Goal: Task Accomplishment & Management: Manage account settings

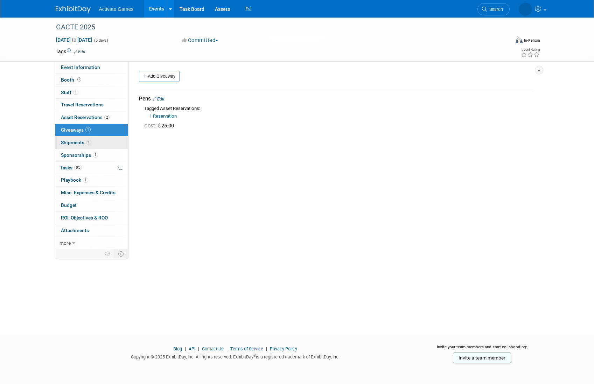
click at [72, 144] on span "Shipments 1" at bounding box center [76, 143] width 30 height 6
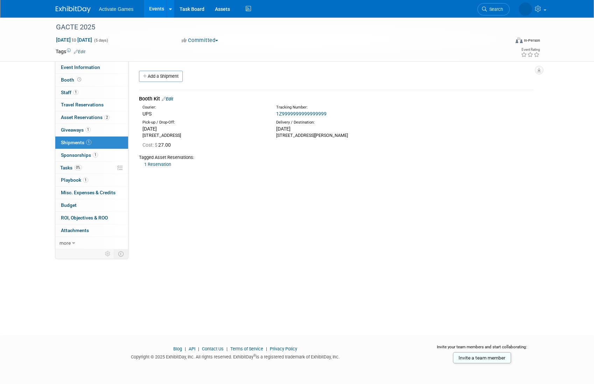
click at [193, 208] on div "Event Website: Edit Event Venue Name: Specify event venue name Event Venue Addr…" at bounding box center [334, 155] width 411 height 188
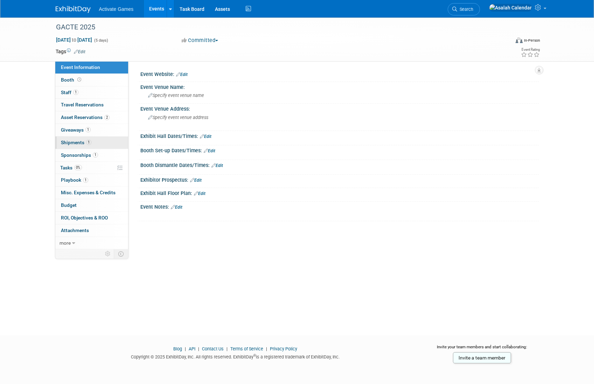
click at [86, 142] on span "1" at bounding box center [88, 142] width 5 height 5
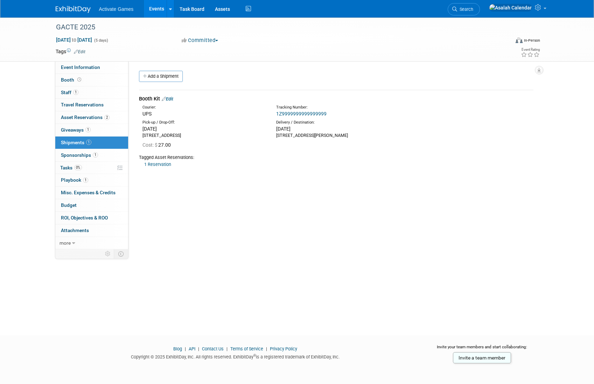
click at [200, 200] on div "Event Website: Edit Event Venue Name: Specify event venue name Event Venue Addr…" at bounding box center [334, 155] width 411 height 188
click at [173, 78] on link "Add a Shipment" at bounding box center [161, 76] width 44 height 11
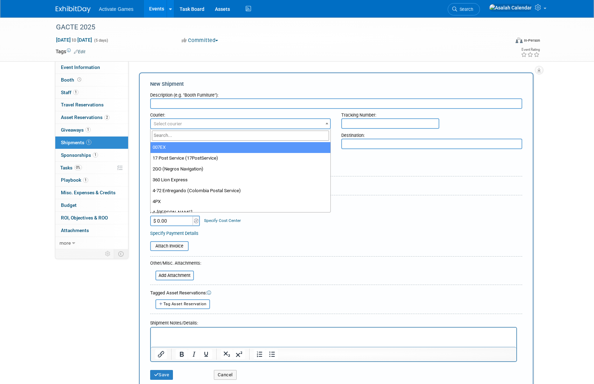
click at [190, 122] on span "Select courier" at bounding box center [241, 124] width 180 height 10
click at [277, 78] on div "New Shipment Description (e.g. "Booth Furniture"): Courier: 007EX 17 Post Servi…" at bounding box center [336, 232] width 395 height 319
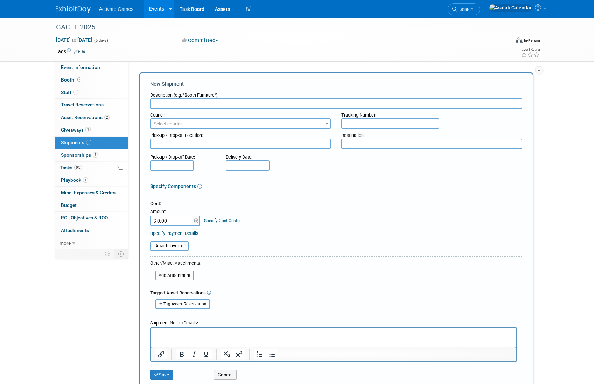
click at [285, 125] on span "Select courier" at bounding box center [241, 124] width 180 height 10
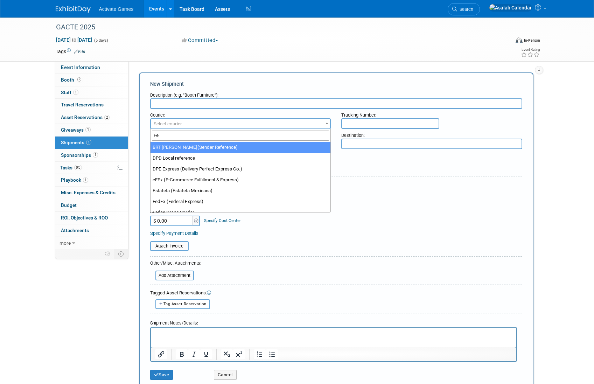
type input "Fed"
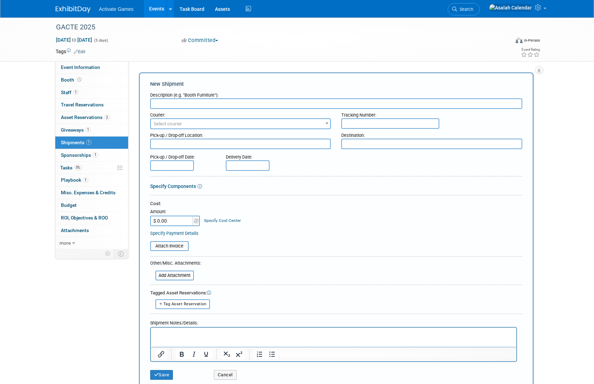
click at [301, 66] on div "Event Website: Edit Event Venue Name: Specify event venue name Event Venue Addr…" at bounding box center [334, 155] width 411 height 188
click at [177, 135] on div "Pick-up / Drop-off Location:" at bounding box center [240, 133] width 181 height 9
click at [210, 158] on div "Pick-up / Drop-off Date:" at bounding box center [182, 155] width 65 height 9
click at [185, 145] on textarea at bounding box center [240, 144] width 181 height 11
click at [185, 135] on div "Pick-up / Drop-off Location:" at bounding box center [240, 133] width 181 height 9
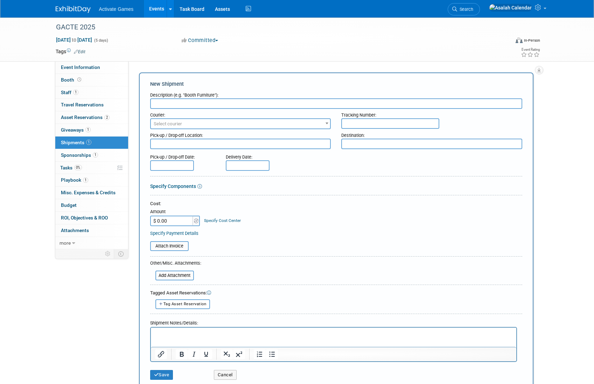
click at [186, 143] on textarea at bounding box center [240, 144] width 181 height 11
click at [194, 134] on div "Pick-up / Drop-off Location:" at bounding box center [240, 133] width 181 height 9
click at [215, 156] on div "Pick-up / Drop-off Date:" at bounding box center [183, 161] width 76 height 20
drag, startPoint x: 225, startPoint y: 377, endPoint x: 228, endPoint y: 361, distance: 15.7
click at [225, 377] on button "Cancel" at bounding box center [225, 375] width 23 height 10
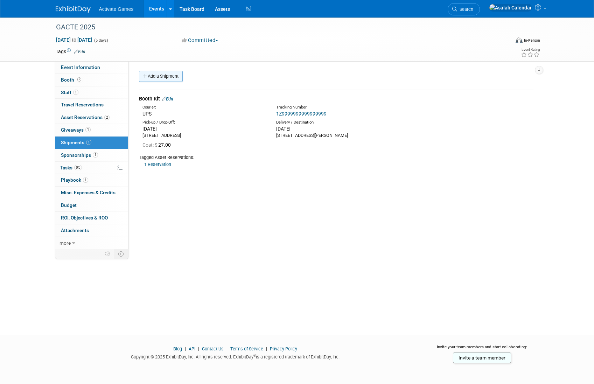
click at [170, 75] on link "Add a Shipment" at bounding box center [161, 76] width 44 height 11
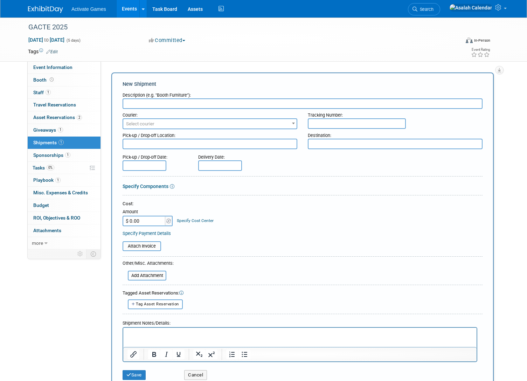
click at [159, 186] on link "Specify Components" at bounding box center [146, 187] width 46 height 6
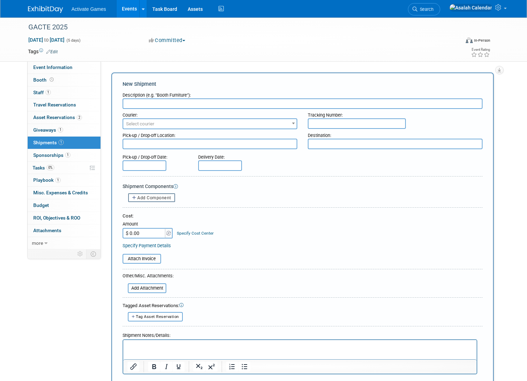
click at [176, 185] on icon at bounding box center [175, 186] width 5 height 5
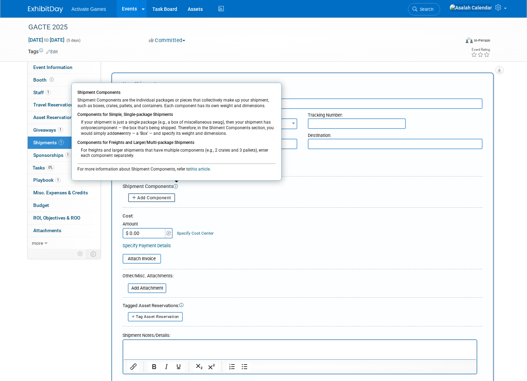
click at [160, 200] on span "Add Component" at bounding box center [154, 197] width 34 height 5
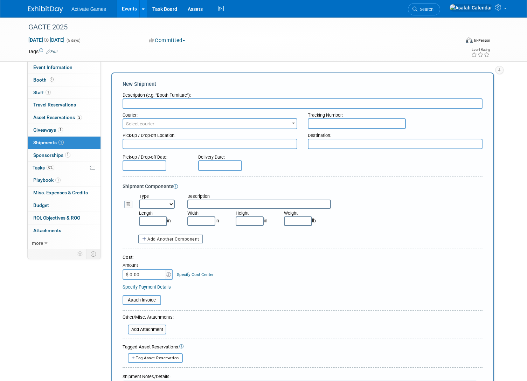
click at [158, 203] on select "Bag Bin Box Bundle Cage Case Container Cooler Crate Drum/Barrel Envelope Machin…" at bounding box center [157, 204] width 36 height 9
